Goal: Task Accomplishment & Management: Use online tool/utility

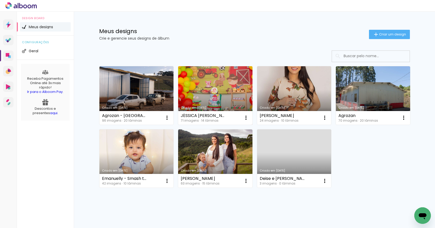
click at [216, 100] on link "Criado em [DATE]" at bounding box center [215, 95] width 74 height 58
